Goal: Check status: Check status

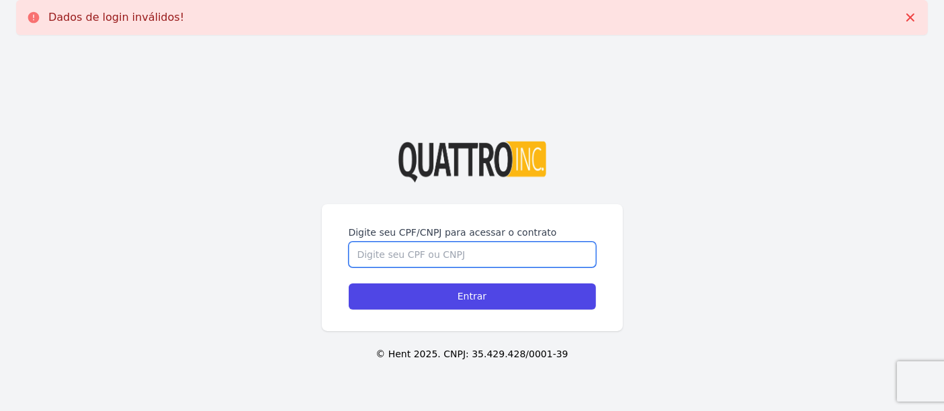
click at [458, 257] on input "Digite seu CPF/CNPJ para acessar o contrato" at bounding box center [472, 255] width 247 height 26
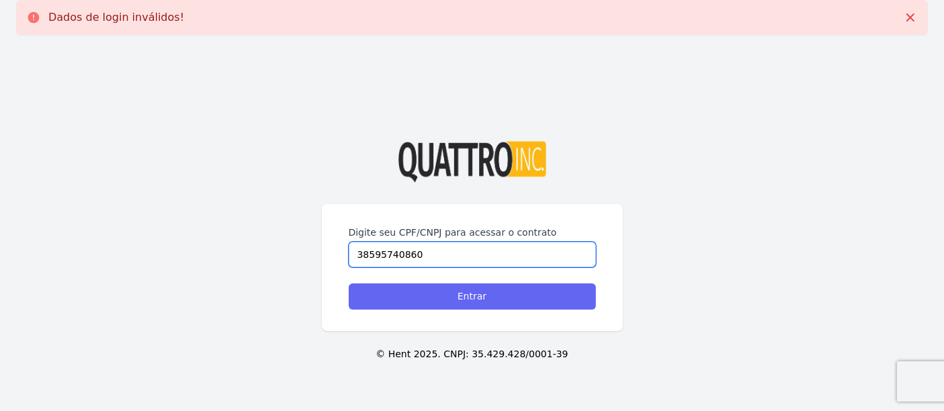
type input "38595740860"
click at [488, 306] on input "Entrar" at bounding box center [472, 296] width 247 height 26
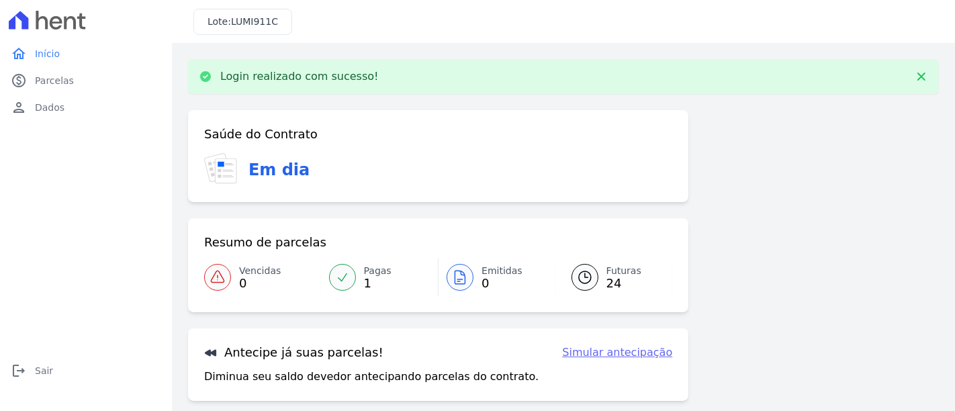
click at [341, 283] on icon at bounding box center [342, 277] width 13 height 13
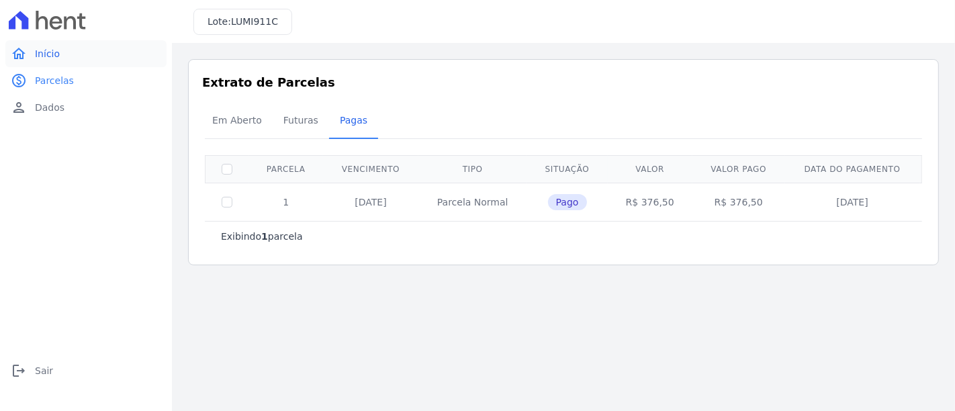
click at [56, 50] on span "Início" at bounding box center [47, 53] width 25 height 13
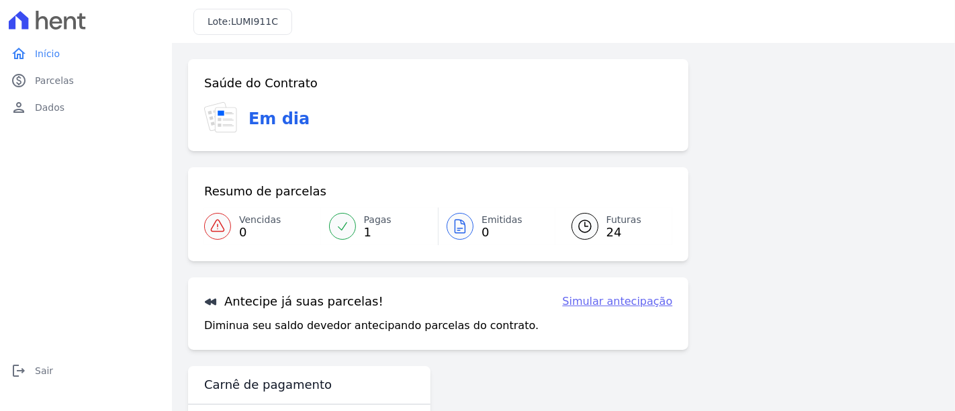
click at [609, 229] on span "24" at bounding box center [624, 232] width 35 height 11
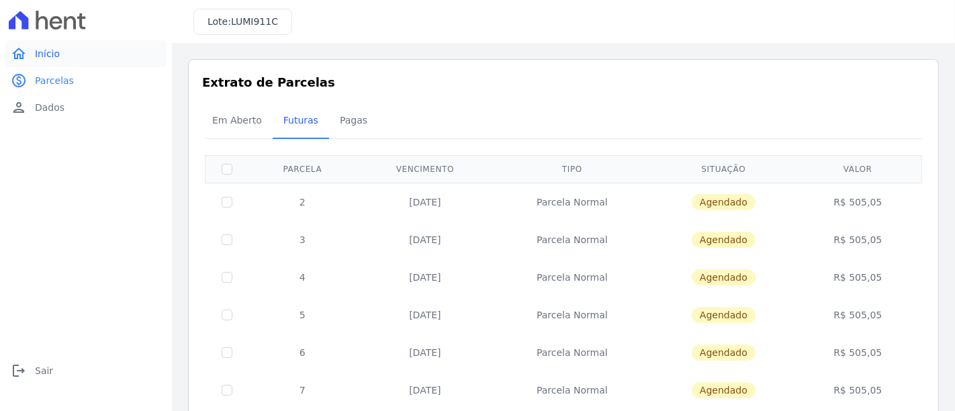
click at [46, 52] on span "Início" at bounding box center [47, 53] width 25 height 13
